Goal: Navigation & Orientation: Go to known website

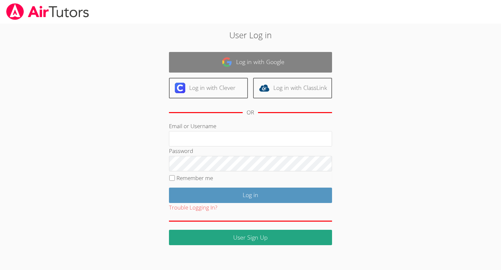
type input "[EMAIL_ADDRESS][DOMAIN_NAME]"
click at [243, 65] on link "Log in with Google" at bounding box center [250, 62] width 163 height 21
